Goal: Task Accomplishment & Management: Manage account settings

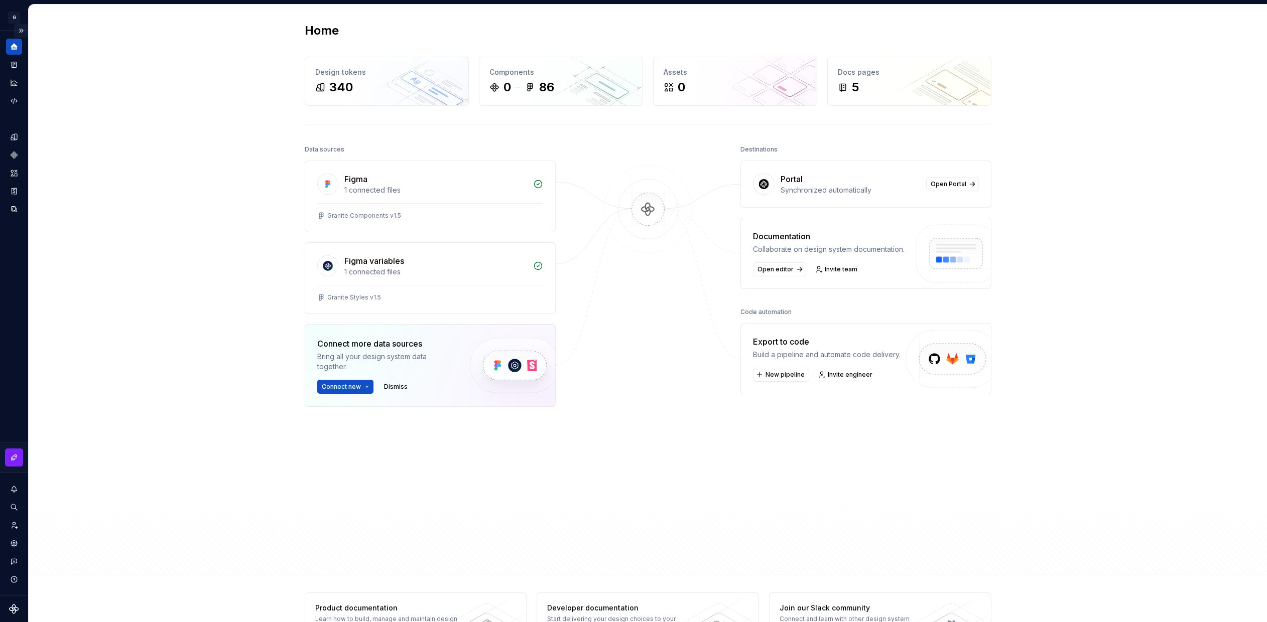
click at [23, 30] on button "Expand sidebar" at bounding box center [21, 31] width 14 height 14
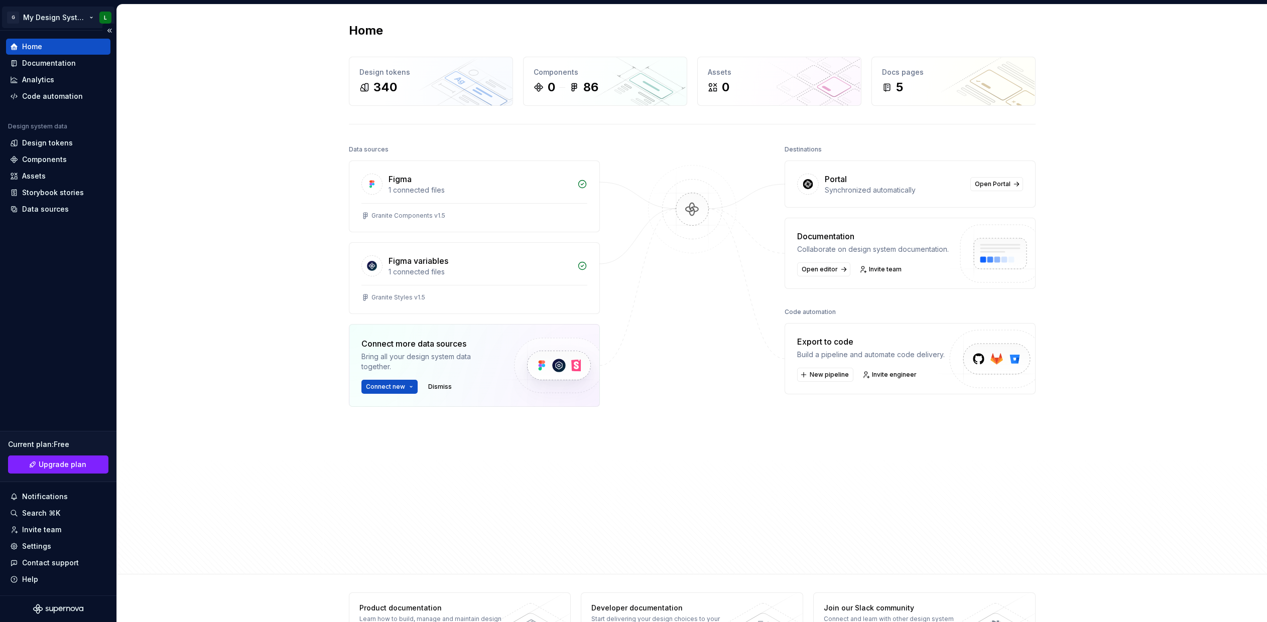
click at [78, 18] on html "G My Design System L Home Documentation Analytics Code automation Design system…" at bounding box center [633, 311] width 1267 height 622
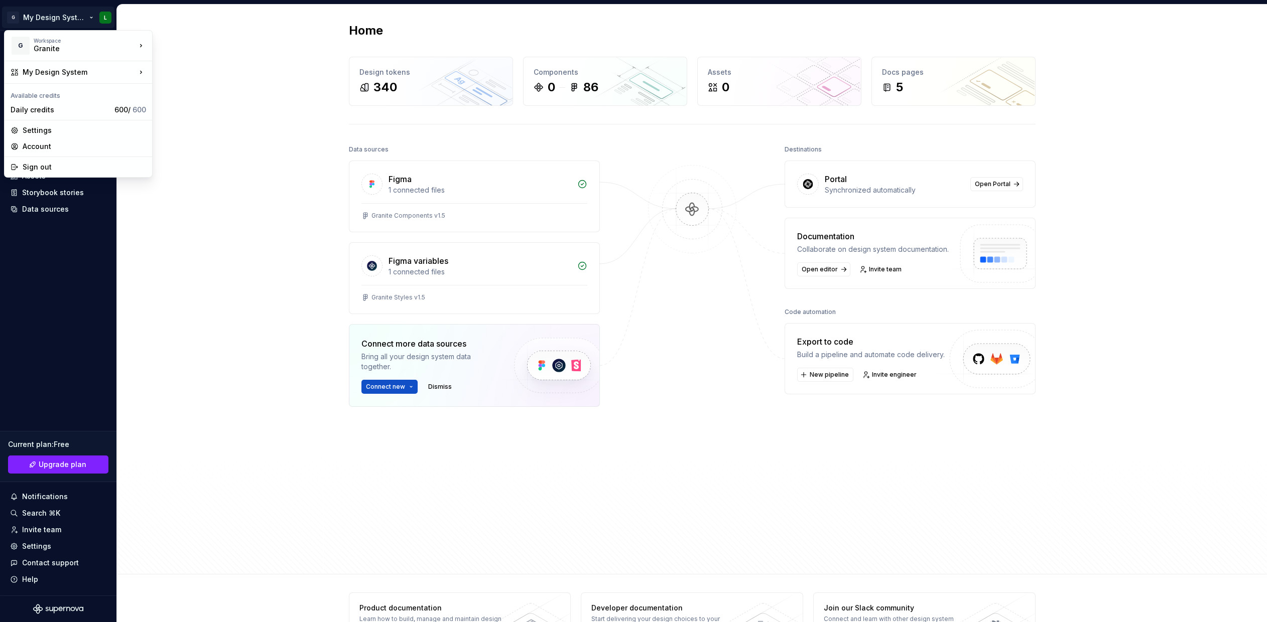
click at [308, 171] on html "G My Design System L Home Documentation Analytics Code automation Design system…" at bounding box center [633, 311] width 1267 height 622
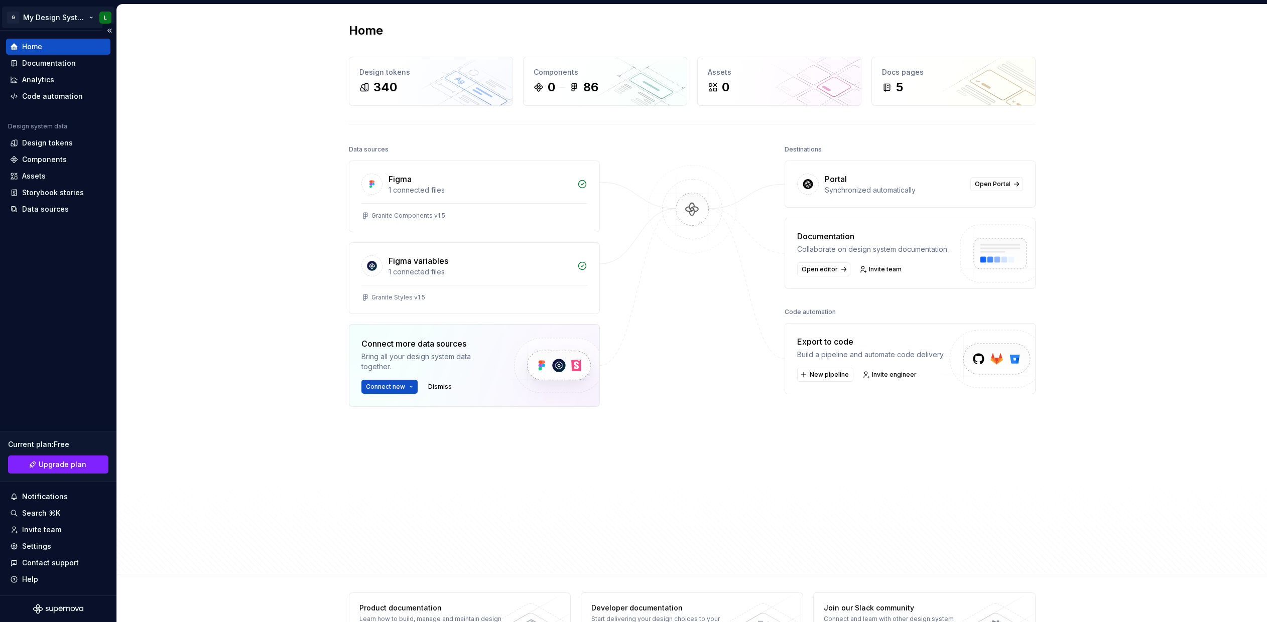
click at [72, 21] on html "G My Design System L Home Documentation Analytics Code automation Design system…" at bounding box center [633, 311] width 1267 height 622
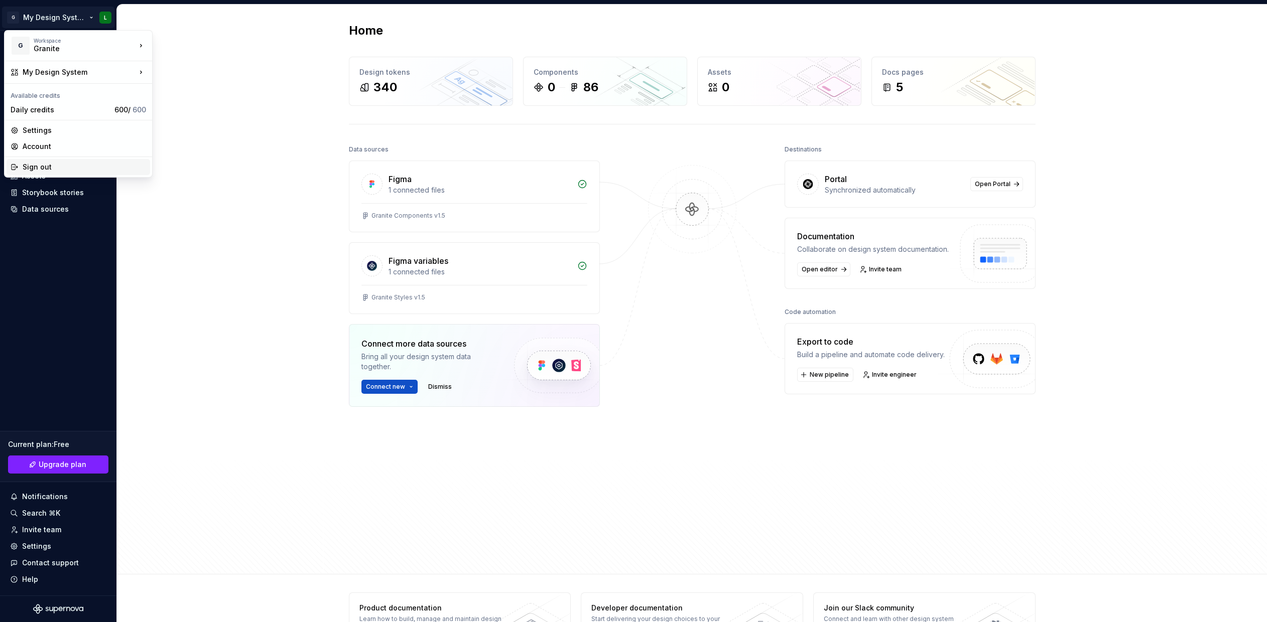
click at [52, 164] on div "Sign out" at bounding box center [84, 167] width 123 height 10
